Goal: Use online tool/utility: Utilize a website feature to perform a specific function

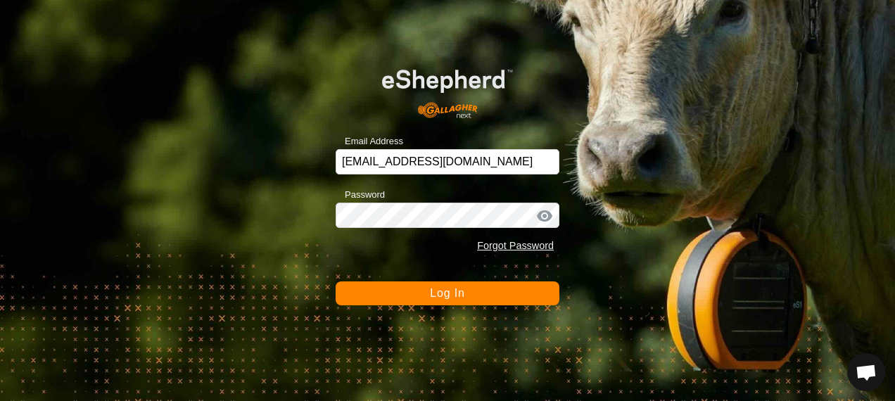
click at [456, 297] on span "Log In" at bounding box center [447, 293] width 34 height 12
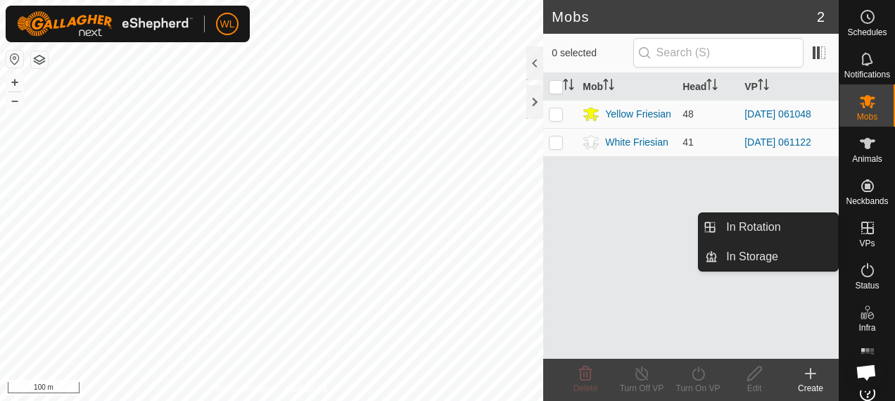
click at [867, 229] on icon at bounding box center [868, 228] width 17 height 17
click at [781, 228] on link "In Rotation" at bounding box center [778, 227] width 120 height 28
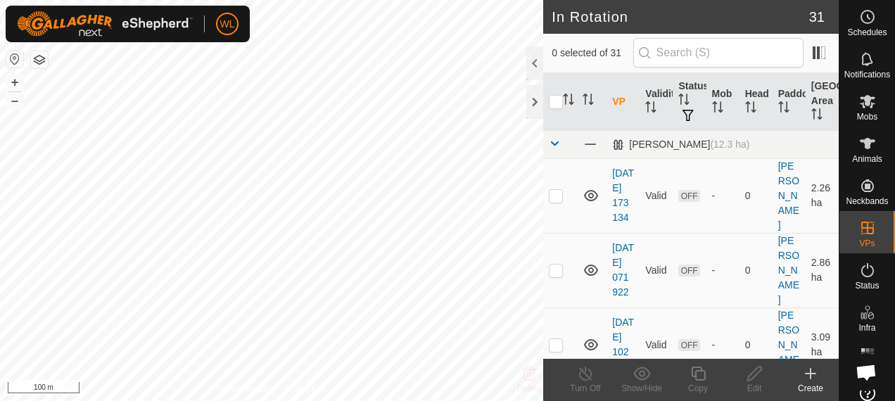
click at [803, 370] on icon at bounding box center [811, 373] width 17 height 17
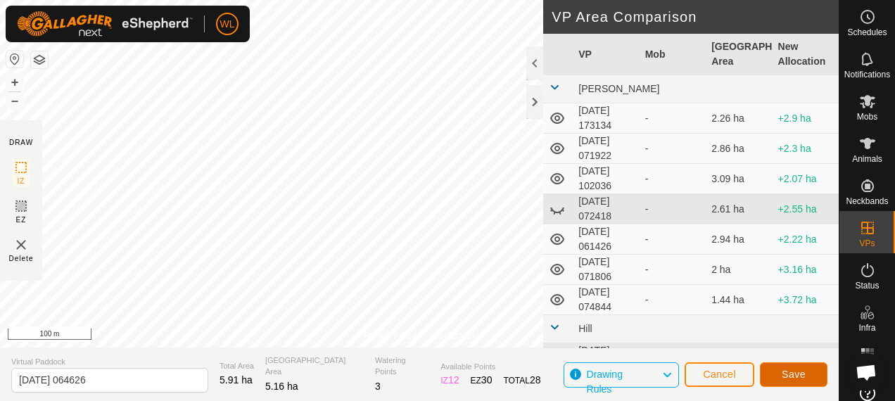
click at [788, 378] on span "Save" at bounding box center [794, 374] width 24 height 11
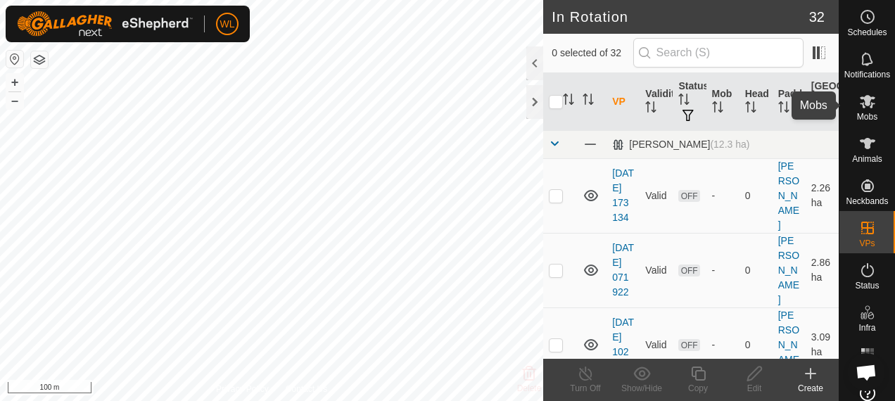
click at [867, 110] on es-mob-svg-icon at bounding box center [867, 101] width 25 height 23
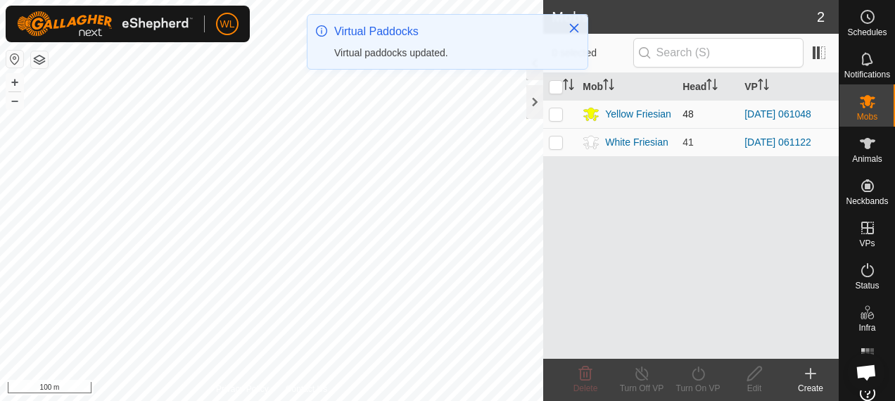
click at [561, 114] on p-checkbox at bounding box center [556, 113] width 14 height 11
checkbox input "true"
drag, startPoint x: 704, startPoint y: 377, endPoint x: 697, endPoint y: 371, distance: 9.0
click at [703, 377] on icon at bounding box center [698, 374] width 13 height 14
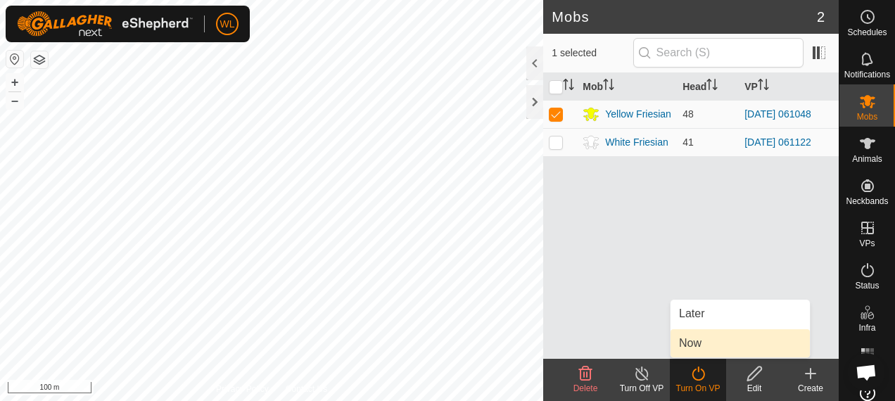
click at [686, 335] on link "Now" at bounding box center [740, 343] width 139 height 28
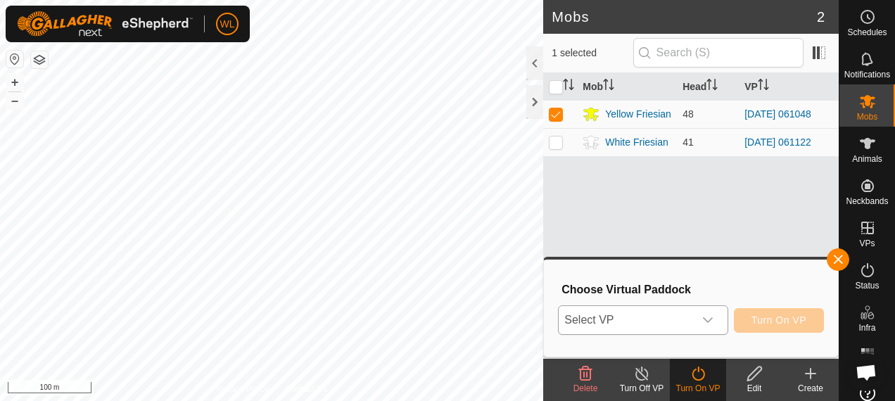
click at [621, 311] on span "Select VP" at bounding box center [626, 320] width 134 height 28
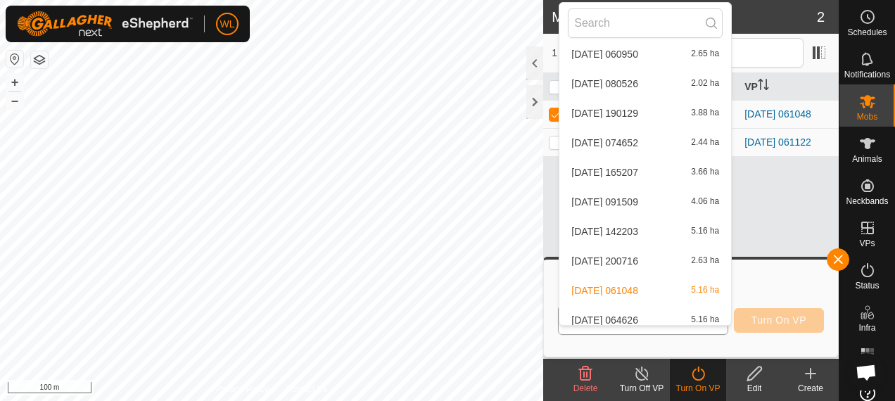
scroll to position [793, 0]
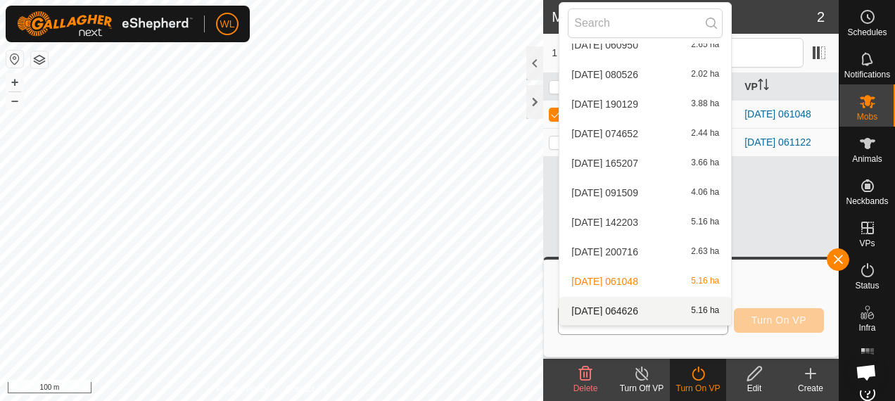
click at [631, 303] on li "[DATE] 064626 5.16 ha" at bounding box center [646, 311] width 172 height 28
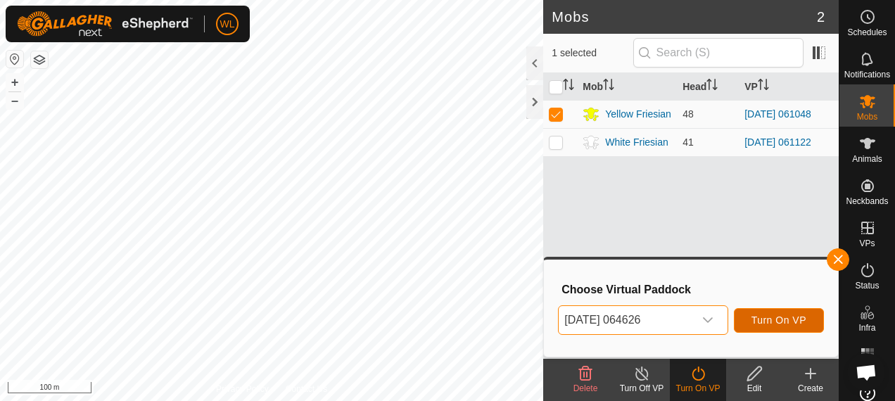
click at [772, 315] on span "Turn On VP" at bounding box center [779, 320] width 55 height 11
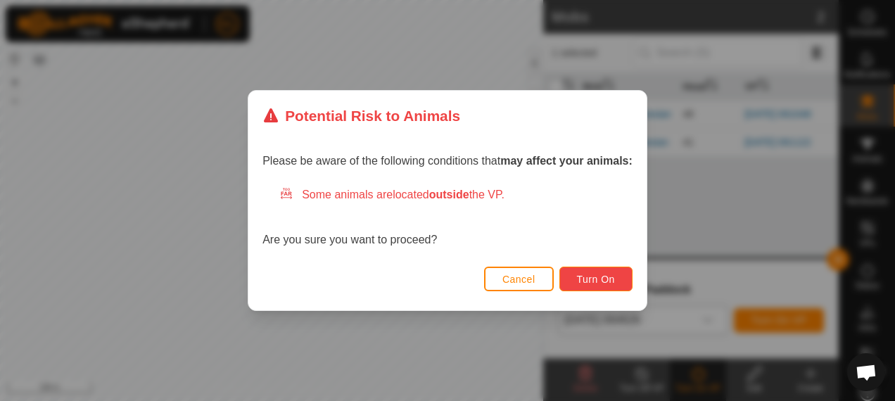
click at [585, 271] on button "Turn On" at bounding box center [596, 279] width 73 height 25
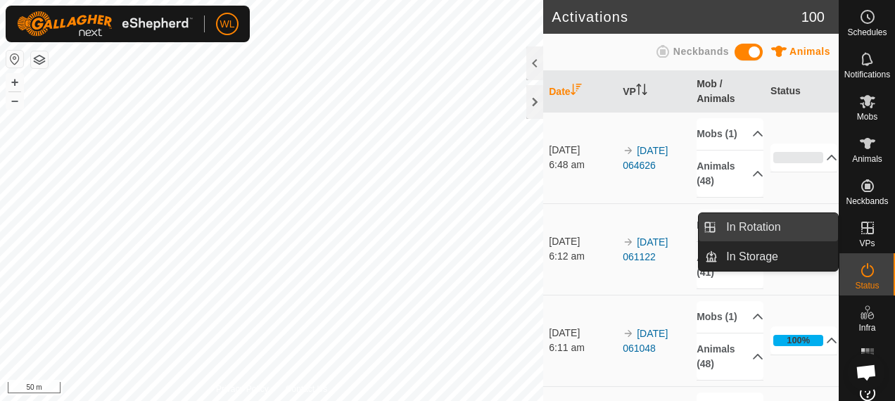
click at [779, 229] on span "In Rotation" at bounding box center [753, 227] width 54 height 17
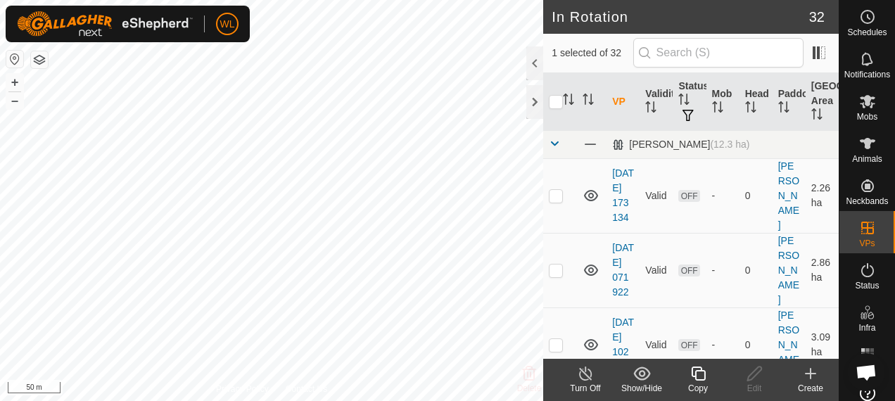
click at [807, 375] on icon at bounding box center [811, 373] width 17 height 17
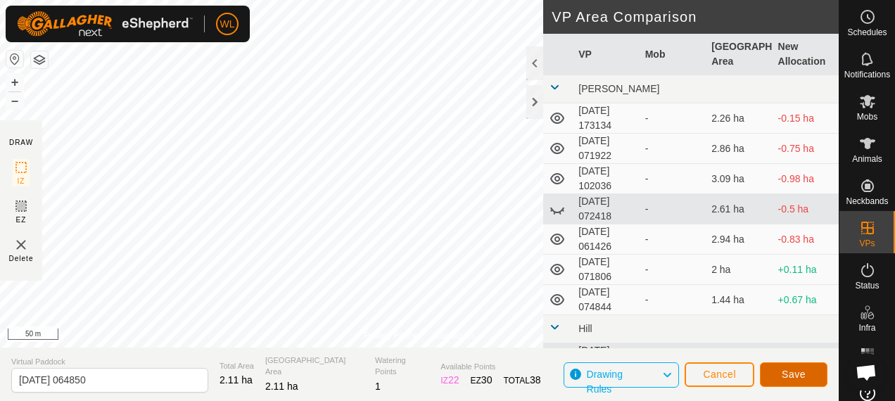
click at [793, 380] on button "Save" at bounding box center [794, 375] width 68 height 25
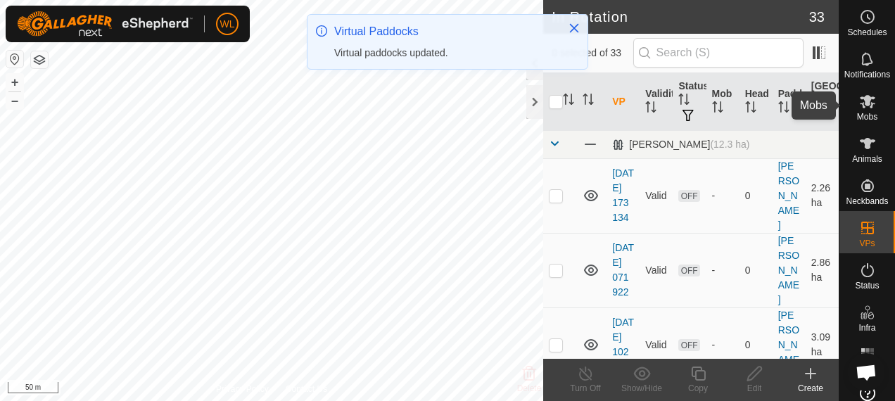
click at [866, 101] on icon at bounding box center [868, 101] width 17 height 17
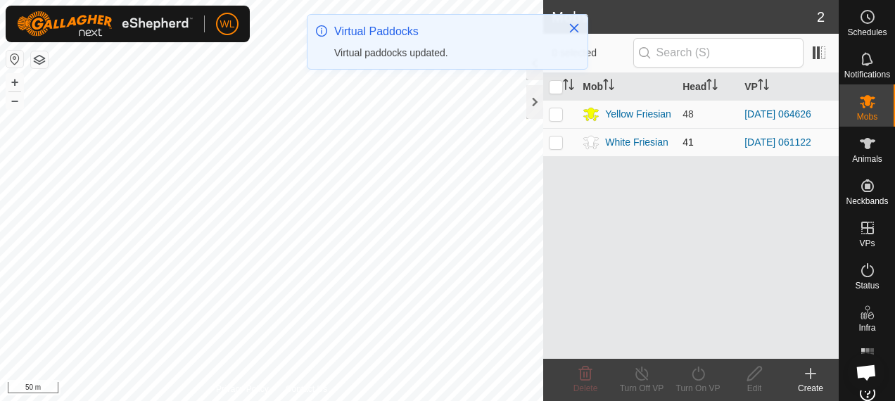
click at [552, 143] on p-checkbox at bounding box center [556, 142] width 14 height 11
checkbox input "true"
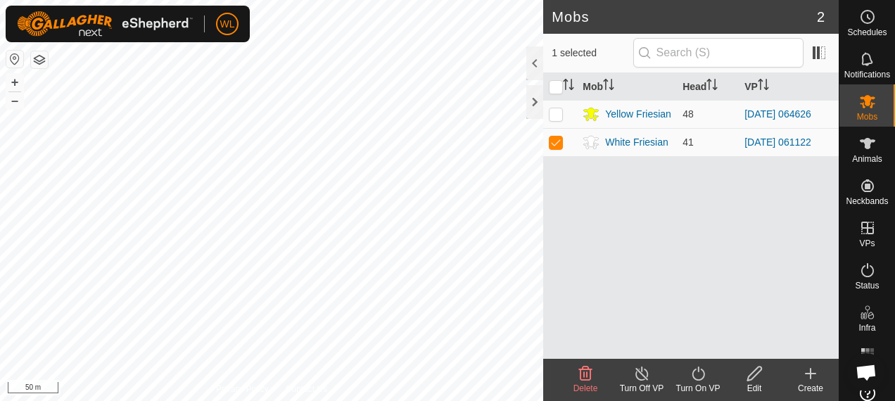
click at [686, 384] on div "Turn On VP" at bounding box center [698, 388] width 56 height 13
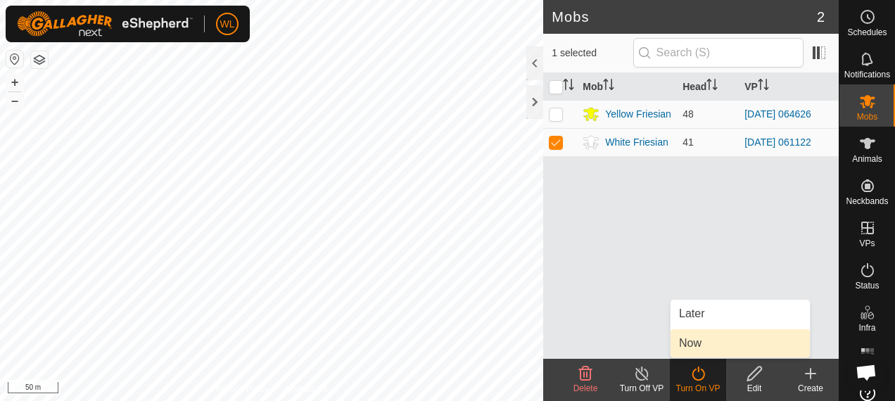
click at [694, 344] on link "Now" at bounding box center [740, 343] width 139 height 28
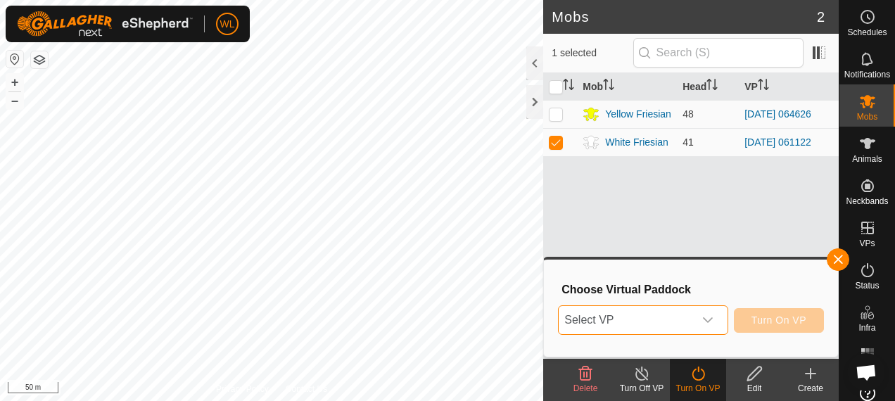
click at [622, 325] on span "Select VP" at bounding box center [626, 320] width 134 height 28
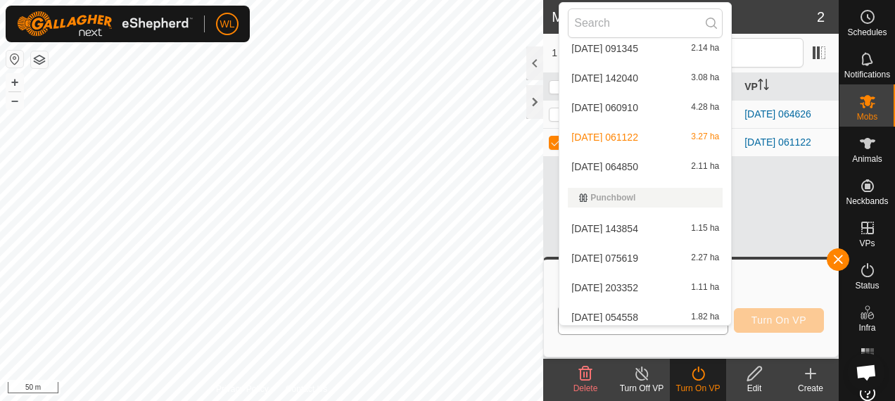
scroll to position [581, 0]
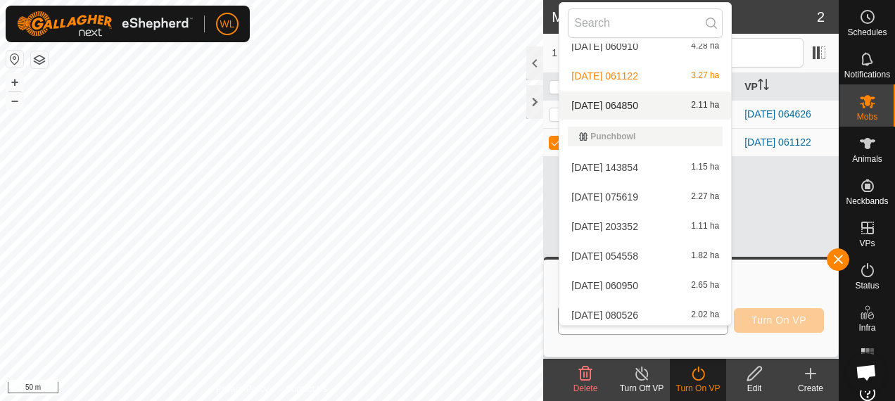
click at [662, 107] on li "[DATE] 064850 2.11 ha" at bounding box center [646, 106] width 172 height 28
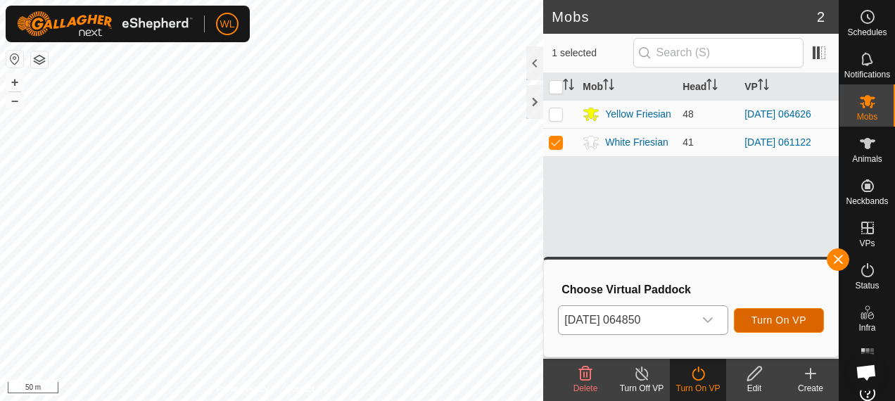
click at [774, 320] on span "Turn On VP" at bounding box center [779, 320] width 55 height 11
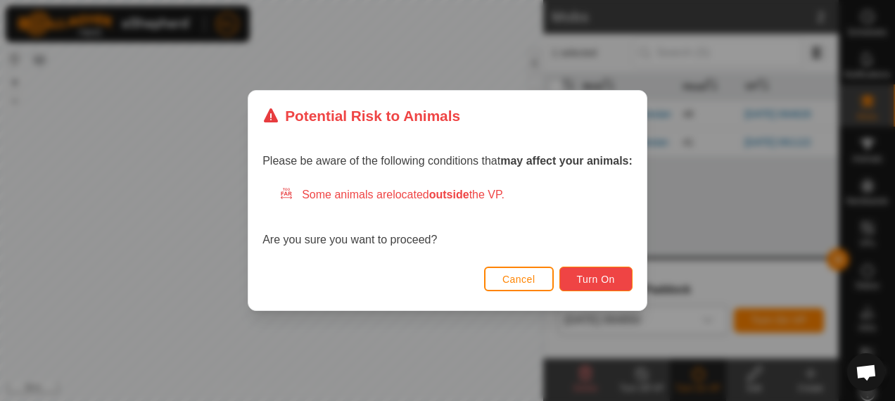
click at [587, 280] on span "Turn On" at bounding box center [596, 279] width 38 height 11
